Goal: Task Accomplishment & Management: Manage account settings

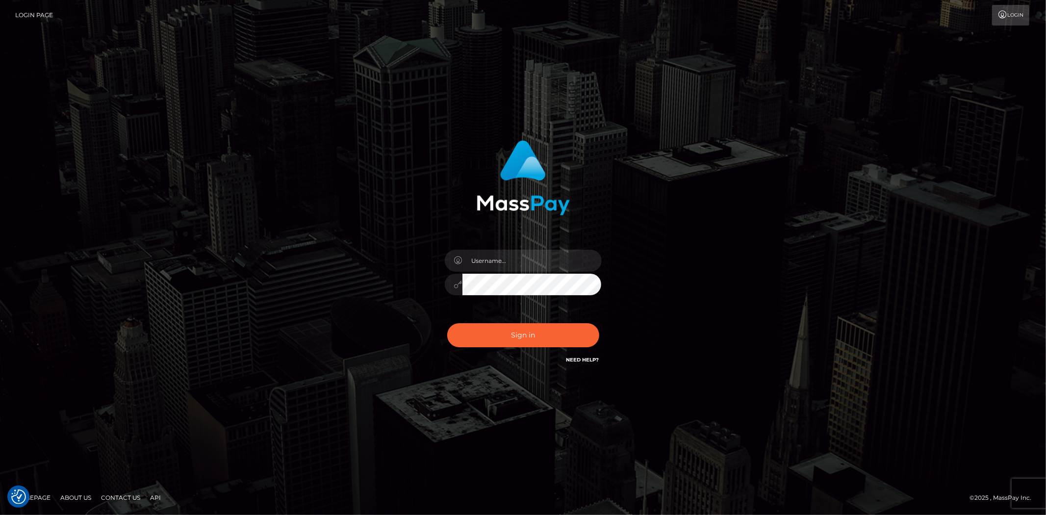
type input "Bern.Spree"
click at [507, 326] on button "Sign in" at bounding box center [523, 335] width 152 height 24
click at [503, 256] on input "text" at bounding box center [531, 261] width 139 height 22
type input "Bern.Spree"
click at [526, 331] on button "Sign in" at bounding box center [523, 335] width 152 height 24
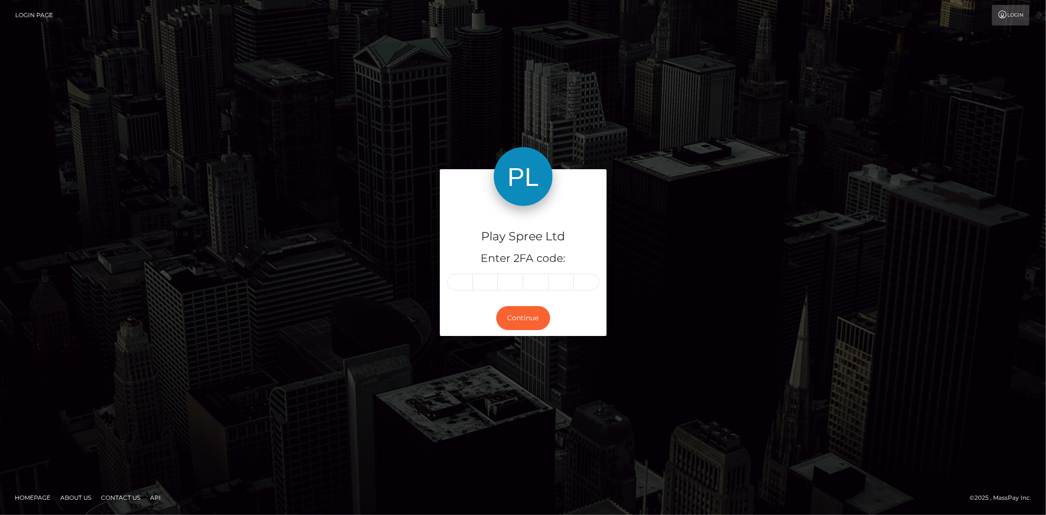
click at [467, 285] on input "text" at bounding box center [460, 282] width 26 height 17
type input "7"
type input "3"
type input "0"
type input "6"
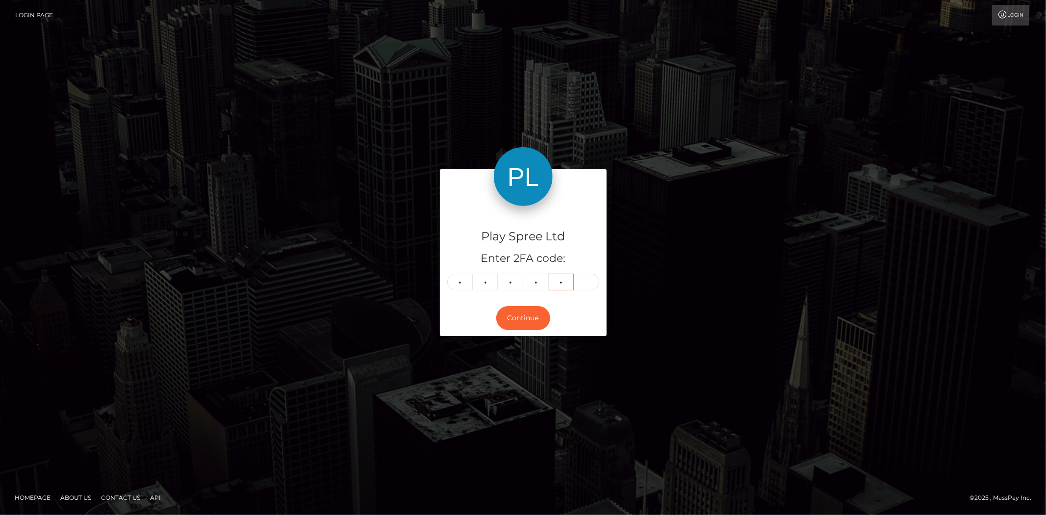
type input "7"
type input "3"
click at [519, 316] on button "Continue" at bounding box center [523, 318] width 54 height 24
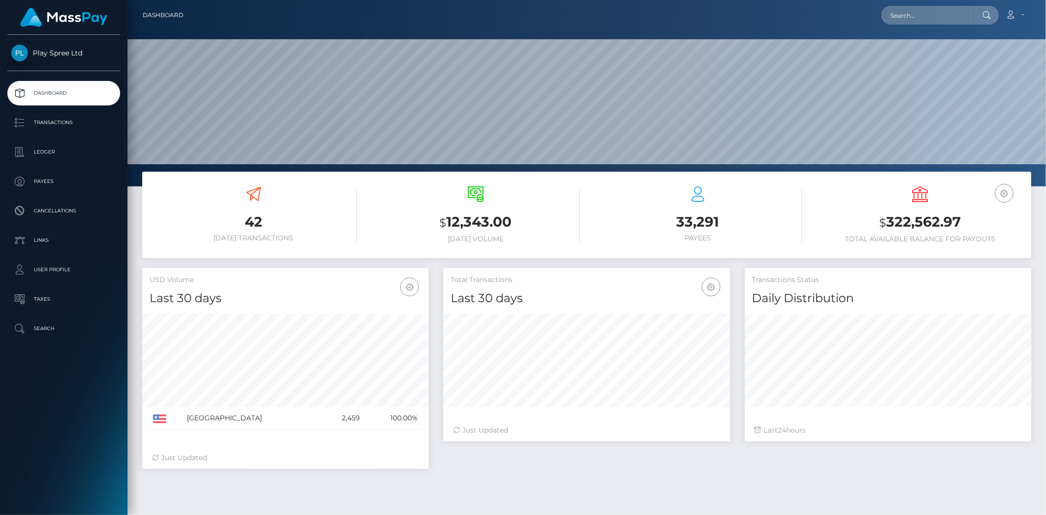
scroll to position [174, 286]
drag, startPoint x: 890, startPoint y: 224, endPoint x: 958, endPoint y: 214, distance: 69.4
click at [958, 214] on h3 "$ 322,562.97" at bounding box center [920, 222] width 207 height 20
copy h3 "322,562.97"
